Goal: Task Accomplishment & Management: Use online tool/utility

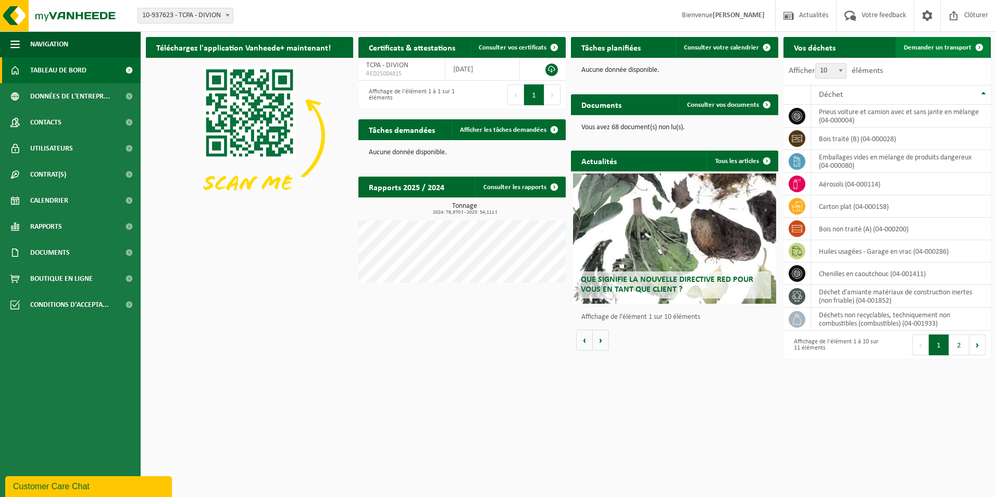
click at [917, 51] on span "Demander un transport" at bounding box center [938, 47] width 68 height 7
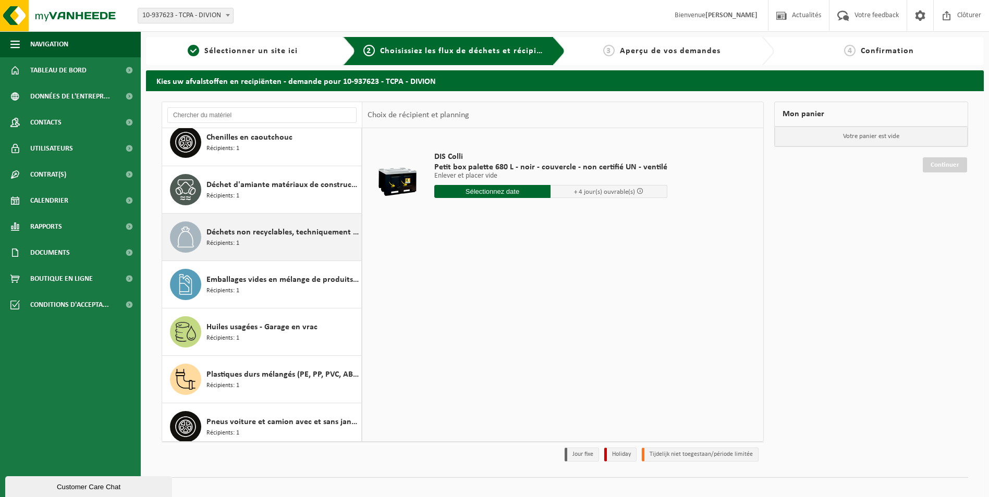
scroll to position [208, 0]
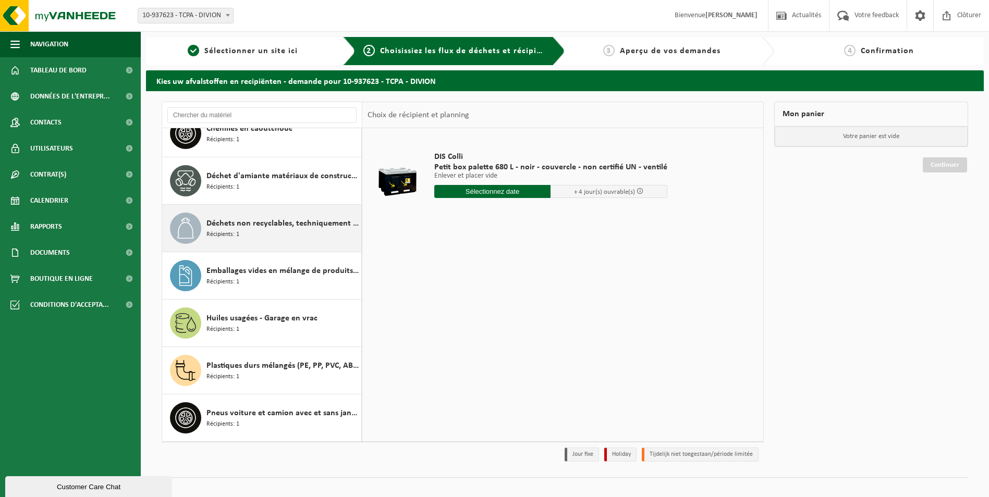
click at [251, 240] on div "Déchets non recyclables, techniquement non combustibles (combustibles) Récipien…" at bounding box center [282, 228] width 152 height 31
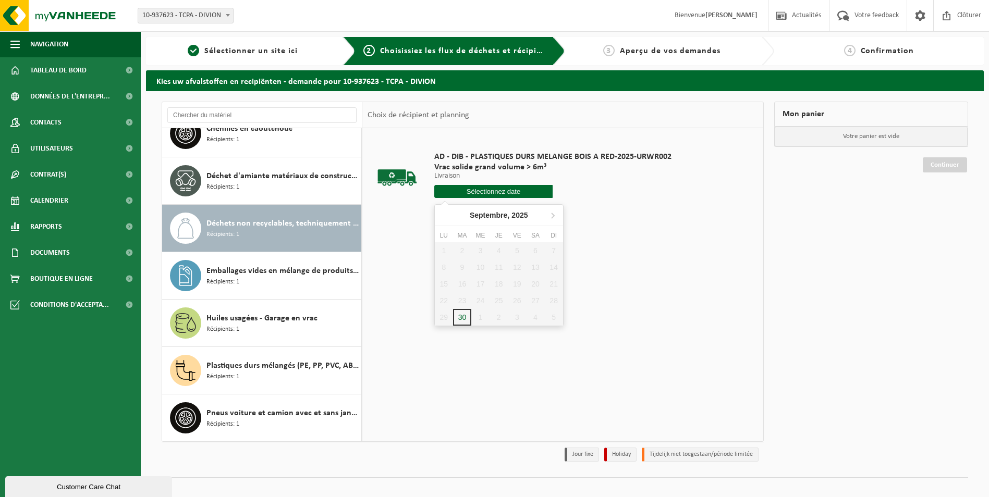
click at [462, 194] on input "text" at bounding box center [493, 191] width 119 height 13
click at [464, 313] on div "30" at bounding box center [462, 317] width 18 height 17
type input "à partir de 2025-09-30"
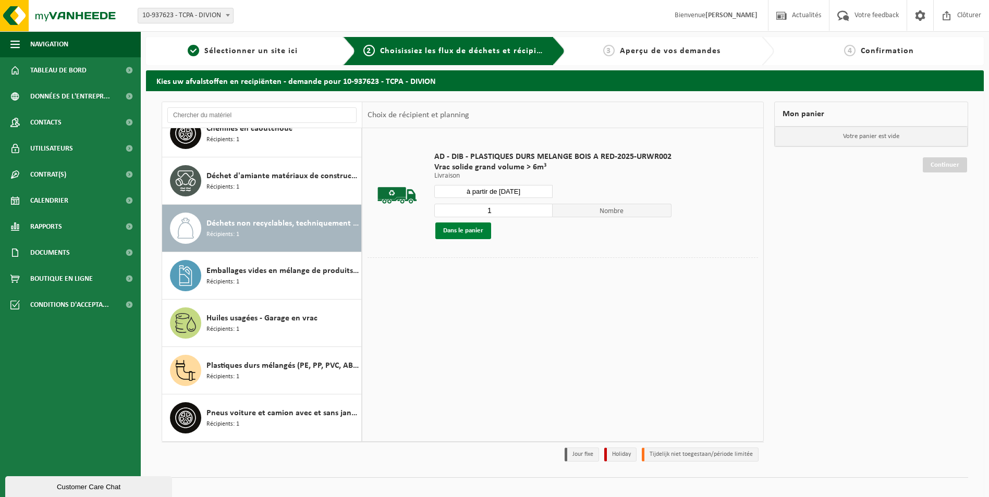
click at [469, 232] on button "Dans le panier" at bounding box center [463, 231] width 56 height 17
click at [461, 231] on button "Dans le panier" at bounding box center [463, 231] width 56 height 17
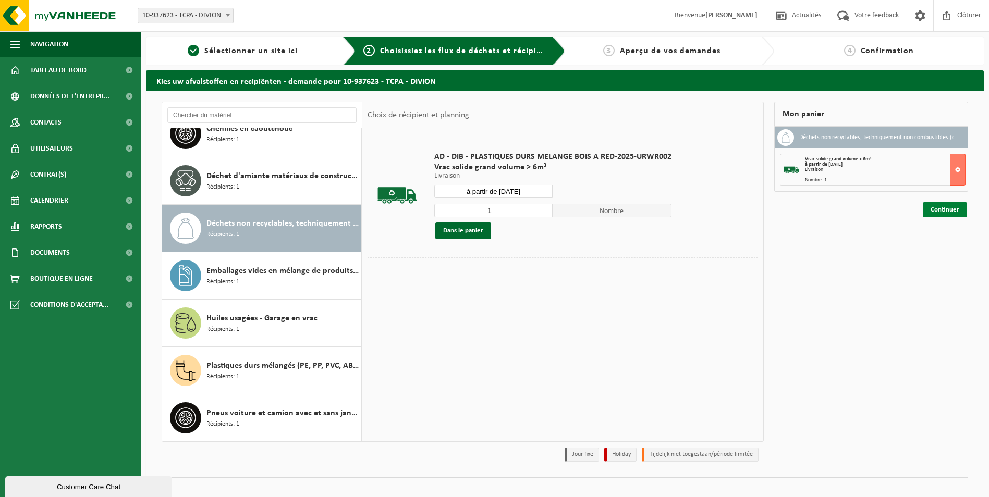
click at [950, 209] on link "Continuer" at bounding box center [944, 209] width 44 height 15
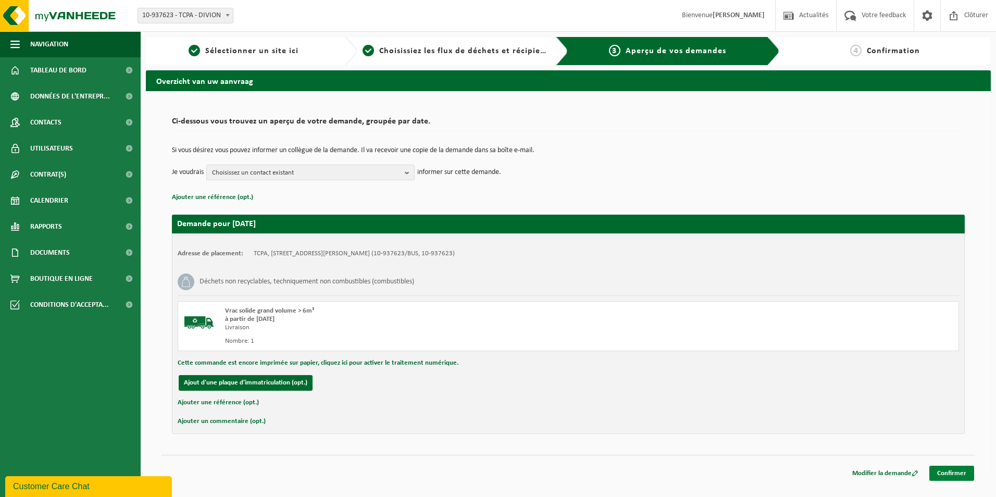
click at [957, 471] on link "Confirmer" at bounding box center [952, 473] width 45 height 15
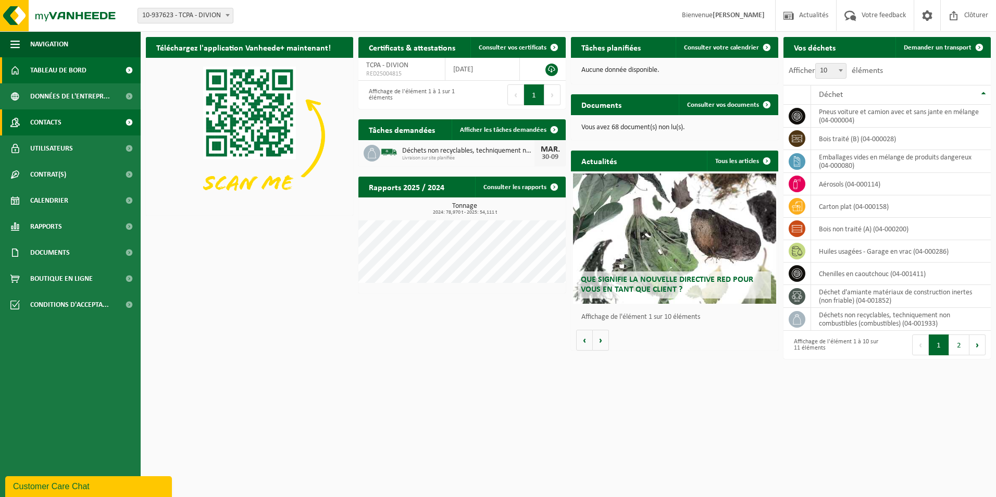
click at [50, 117] on span "Contacts" at bounding box center [45, 122] width 31 height 26
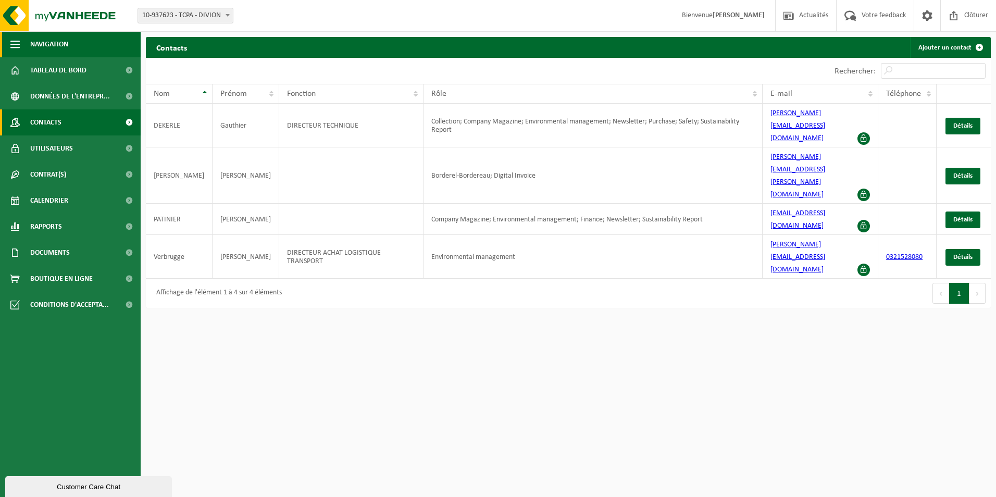
click at [21, 40] on button "Navigation" at bounding box center [70, 44] width 141 height 26
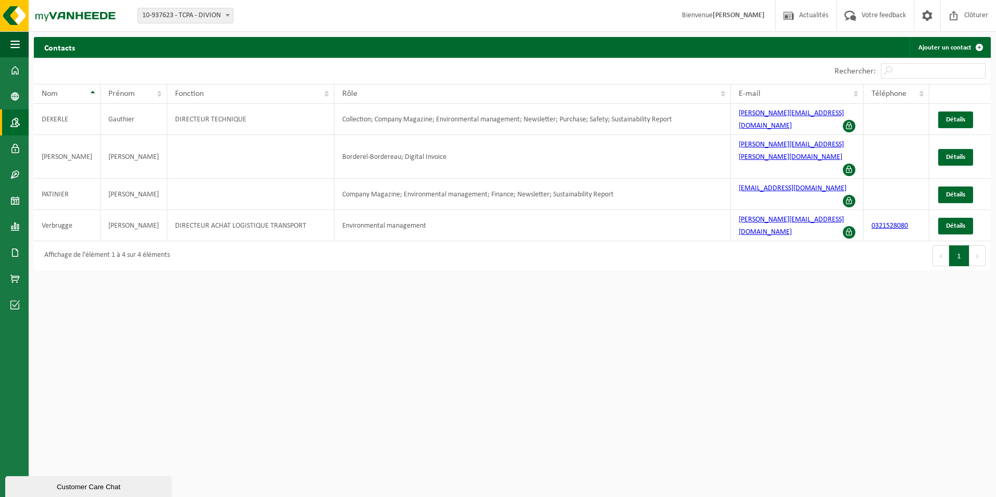
click at [112, 489] on div "Customer Care Chat" at bounding box center [88, 487] width 151 height 8
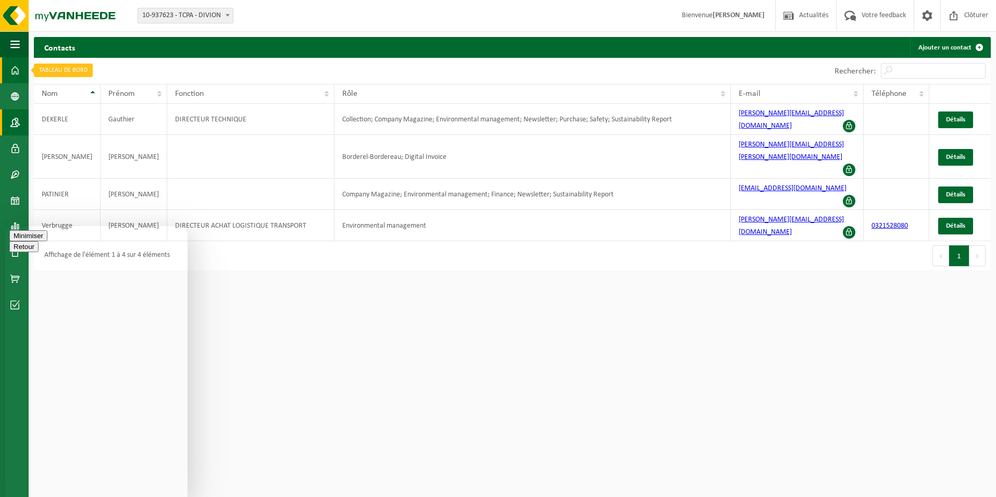
click at [23, 69] on link "Tableau de bord" at bounding box center [14, 70] width 29 height 26
